Goal: Task Accomplishment & Management: Use online tool/utility

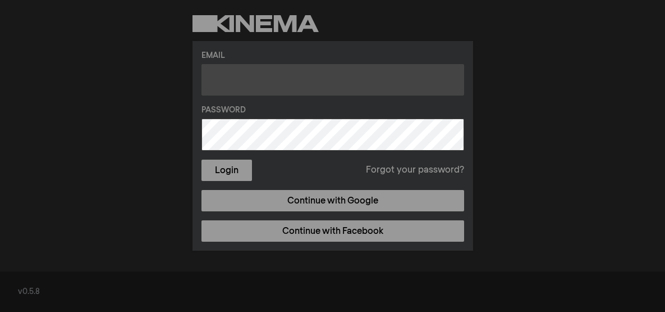
click at [265, 81] on input "text" at bounding box center [333, 79] width 263 height 31
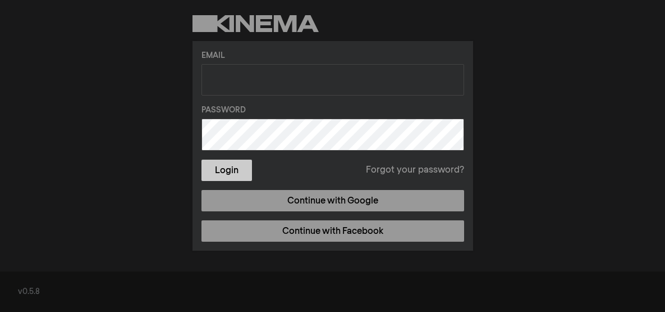
click at [227, 171] on button "Login" at bounding box center [227, 169] width 51 height 21
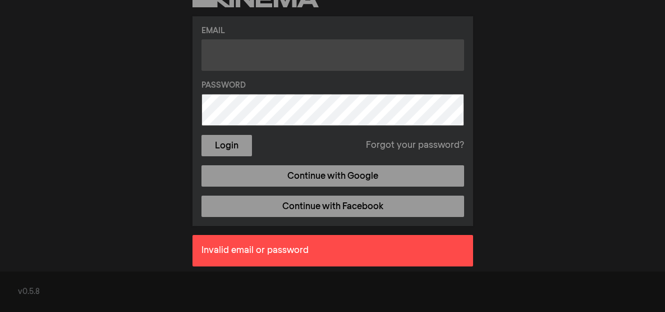
click at [247, 57] on input "text" at bounding box center [333, 54] width 263 height 31
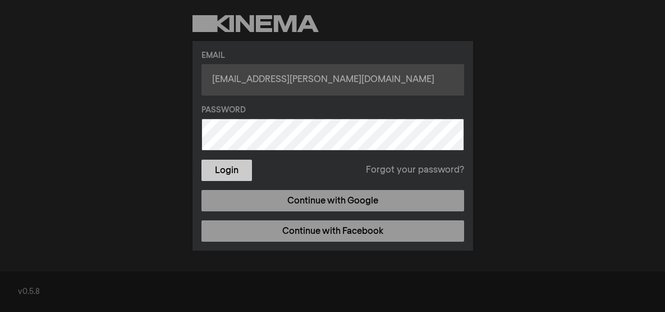
type input "[EMAIL_ADDRESS][PERSON_NAME][DOMAIN_NAME]"
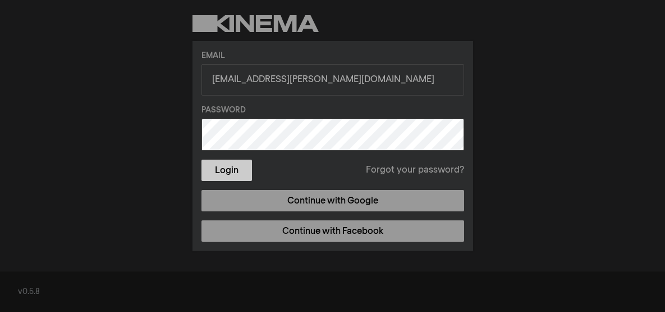
click at [231, 170] on button "Login" at bounding box center [227, 169] width 51 height 21
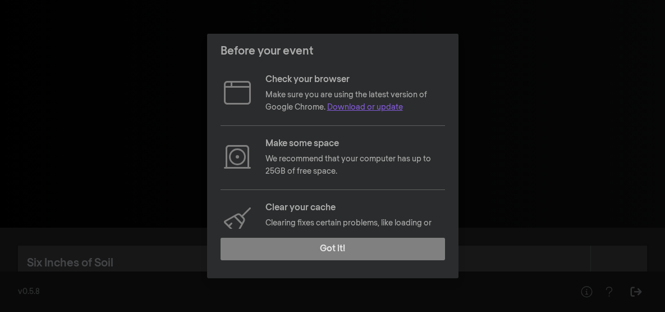
click at [363, 110] on link "Download or update" at bounding box center [365, 107] width 76 height 8
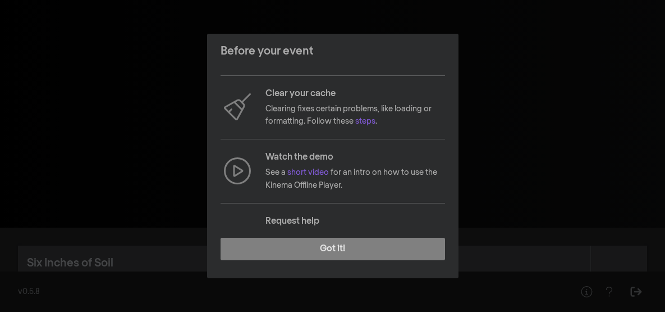
scroll to position [115, 0]
click at [369, 121] on link "steps" at bounding box center [365, 120] width 20 height 8
click at [324, 175] on link "short video" at bounding box center [308, 171] width 42 height 8
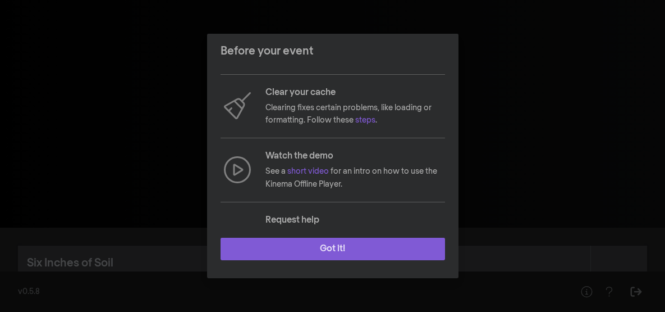
click at [328, 251] on button "Got it!" at bounding box center [333, 248] width 225 height 22
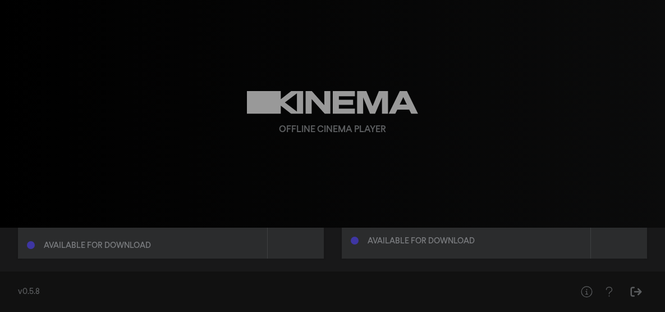
scroll to position [59, 0]
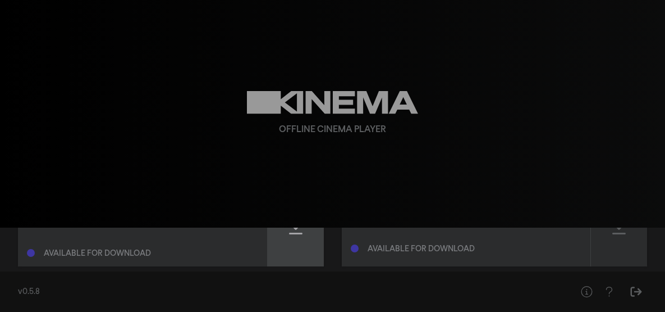
click at [296, 233] on icon at bounding box center [295, 226] width 13 height 16
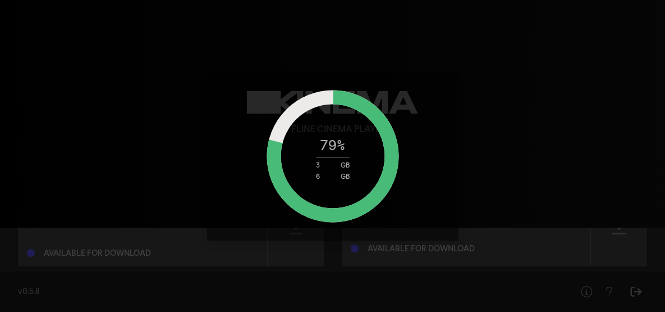
click at [118, 123] on div "79 % 3 GB 6 GB" at bounding box center [332, 156] width 665 height 312
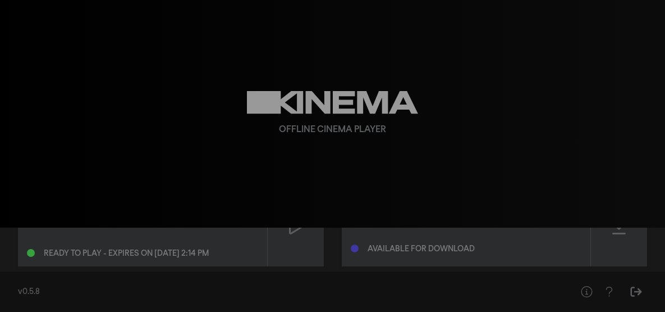
scroll to position [52, 0]
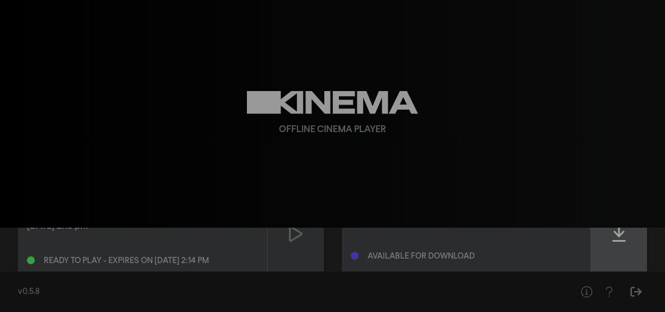
click at [616, 236] on icon at bounding box center [618, 234] width 13 height 18
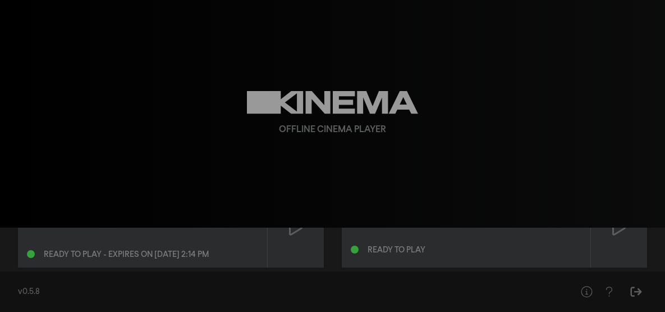
scroll to position [56, 0]
